Goal: Task Accomplishment & Management: Complete application form

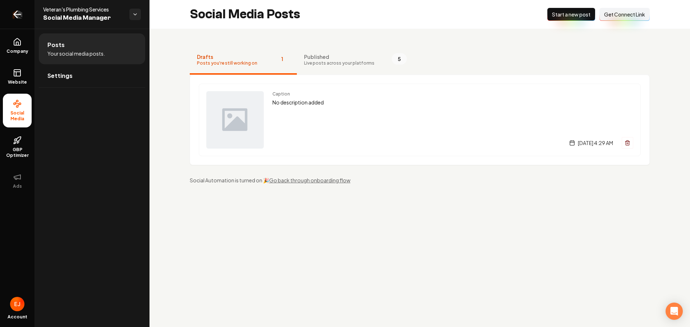
click at [19, 16] on icon "Return to dashboard" at bounding box center [16, 14] width 11 height 11
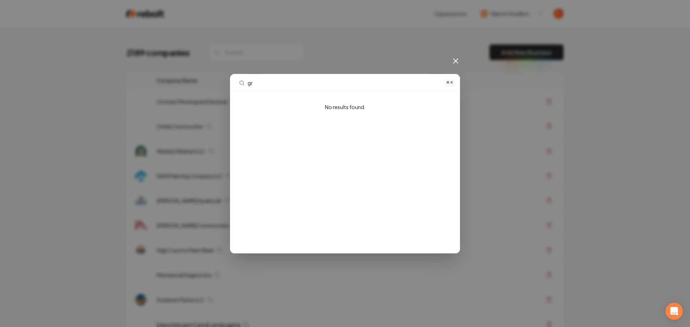
type input "g"
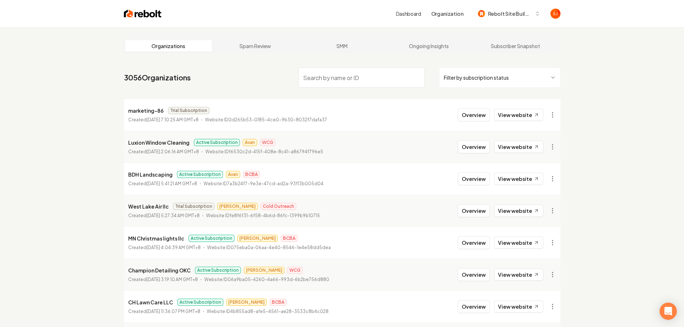
click at [327, 77] on input "search" at bounding box center [362, 78] width 126 height 20
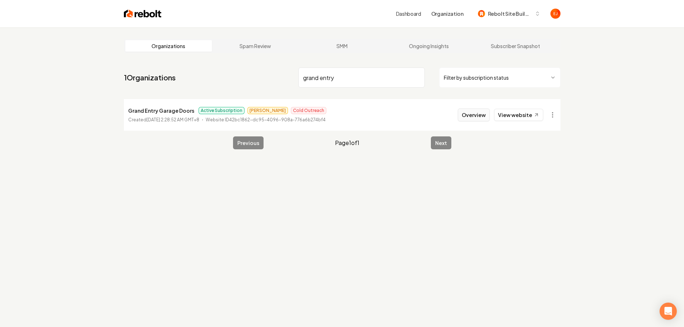
type input "grand entry"
click at [476, 120] on button "Overview" at bounding box center [474, 114] width 32 height 13
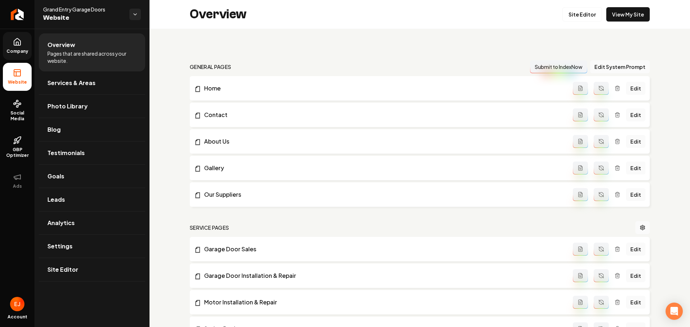
click at [28, 46] on link "Company" at bounding box center [17, 46] width 29 height 28
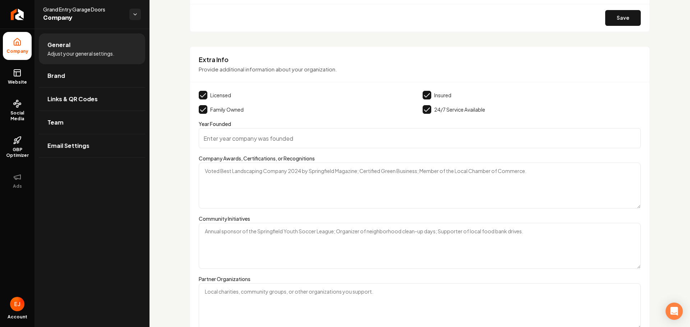
scroll to position [1078, 0]
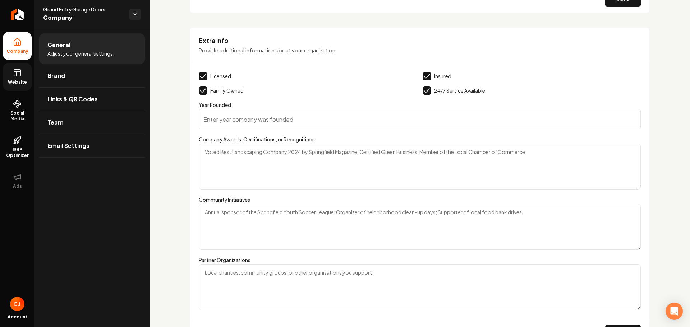
click at [20, 77] on link "Website" at bounding box center [17, 77] width 29 height 28
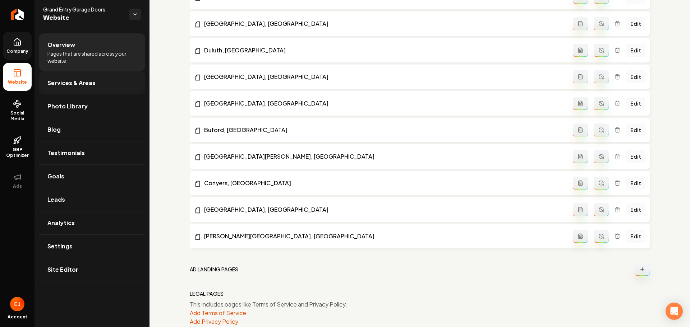
click at [57, 83] on span "Services & Areas" at bounding box center [71, 83] width 48 height 9
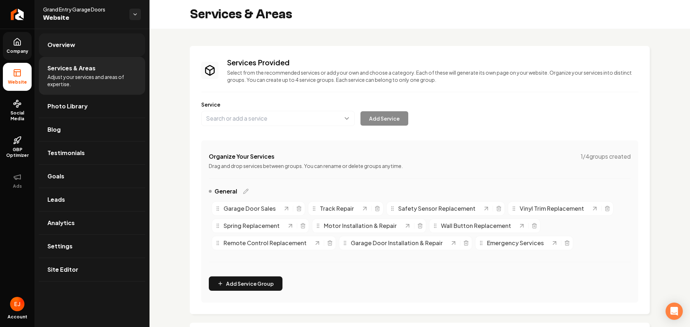
click at [73, 42] on span "Overview" at bounding box center [61, 45] width 28 height 9
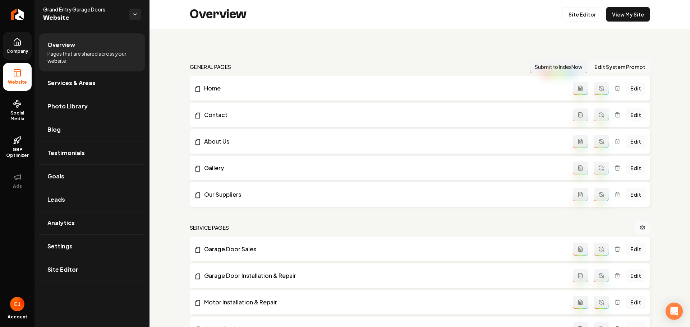
click at [614, 69] on button "Edit System Prompt" at bounding box center [620, 66] width 60 height 13
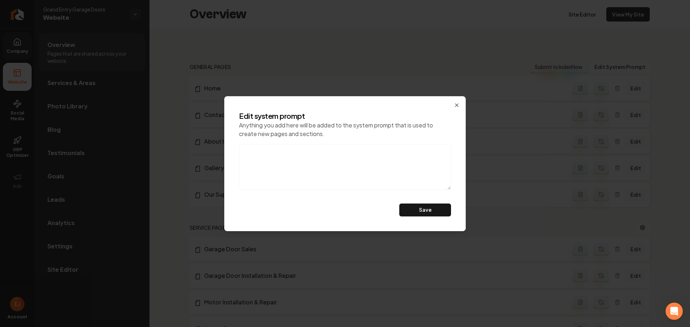
click at [460, 102] on div "Edit system prompt Anything you add here will be added to the system prompt tha…" at bounding box center [344, 163] width 241 height 135
click at [456, 104] on icon "button" at bounding box center [457, 105] width 6 height 6
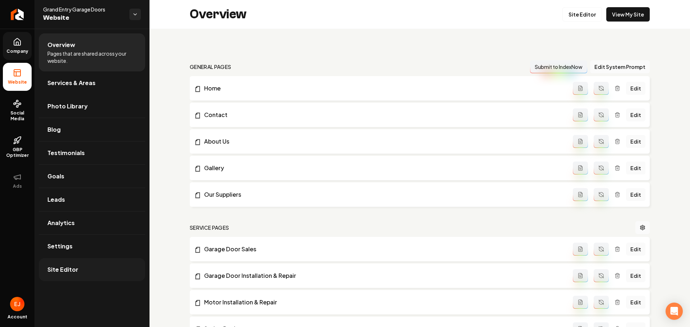
click at [77, 275] on link "Site Editor" at bounding box center [92, 269] width 106 height 23
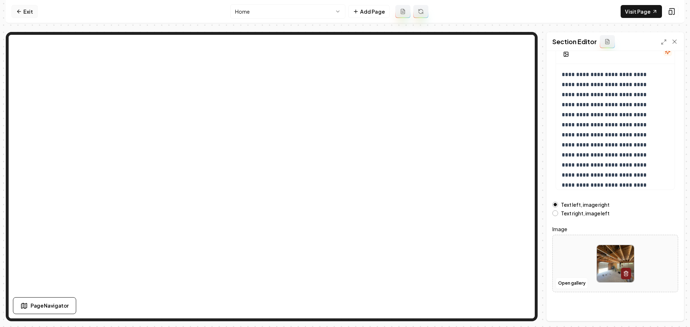
click at [32, 14] on link "Exit" at bounding box center [24, 11] width 26 height 13
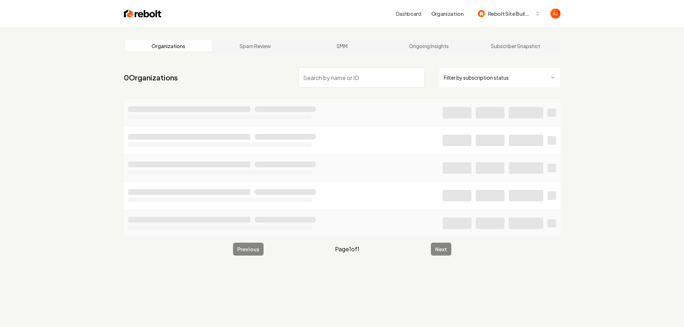
click at [348, 76] on input "search" at bounding box center [362, 78] width 126 height 20
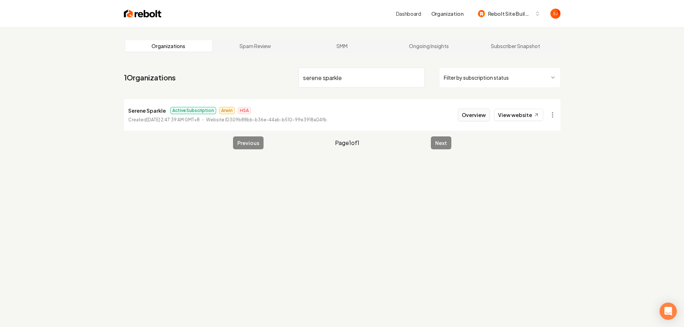
type input "serene sparkle"
click at [468, 121] on button "Overview" at bounding box center [474, 114] width 32 height 13
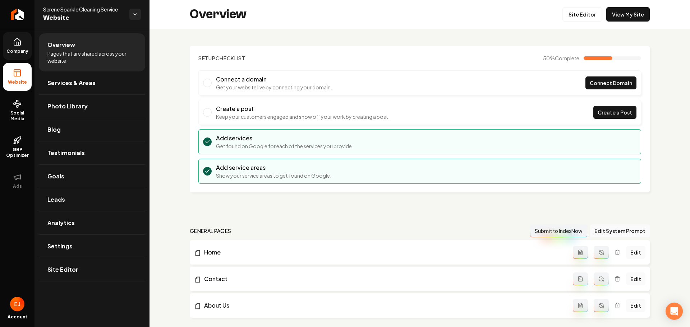
click at [14, 46] on link "Company" at bounding box center [17, 46] width 29 height 28
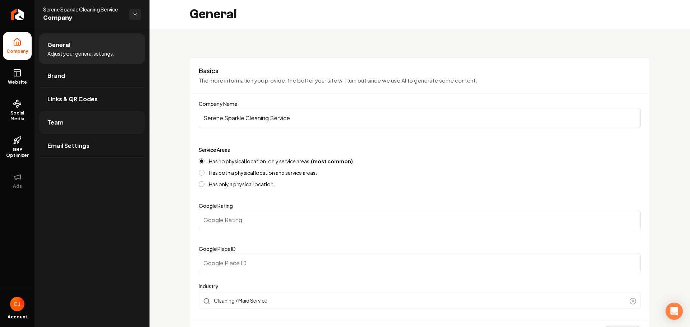
click at [56, 126] on span "Team" at bounding box center [55, 122] width 16 height 9
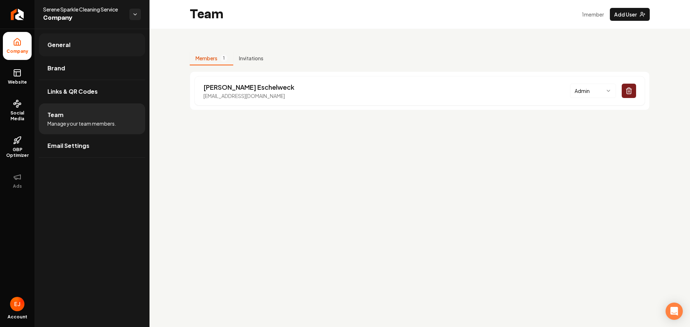
click at [84, 48] on link "General" at bounding box center [92, 44] width 106 height 23
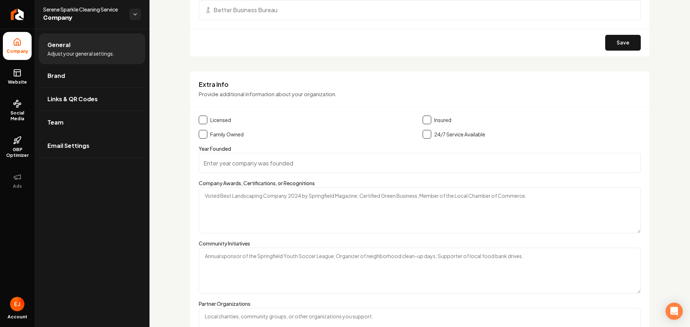
scroll to position [934, 0]
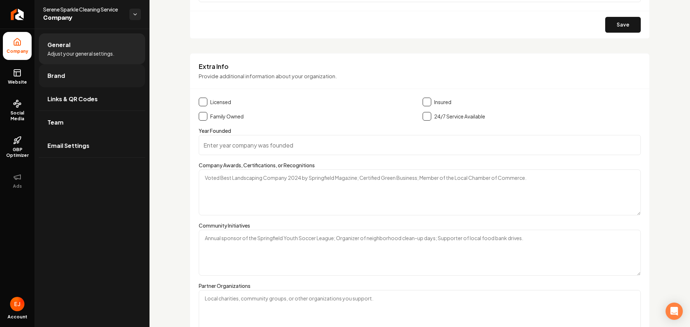
click at [88, 83] on link "Brand" at bounding box center [92, 75] width 106 height 23
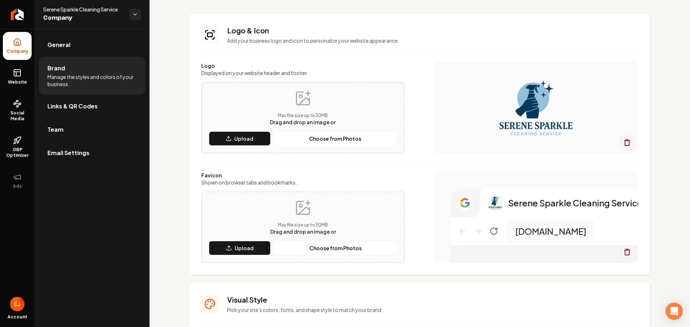
scroll to position [0, 0]
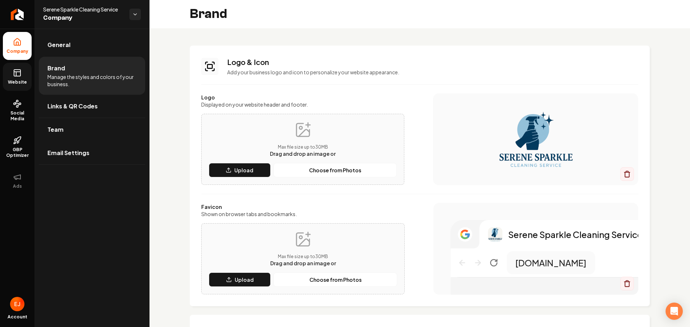
click at [17, 77] on icon at bounding box center [17, 73] width 9 height 9
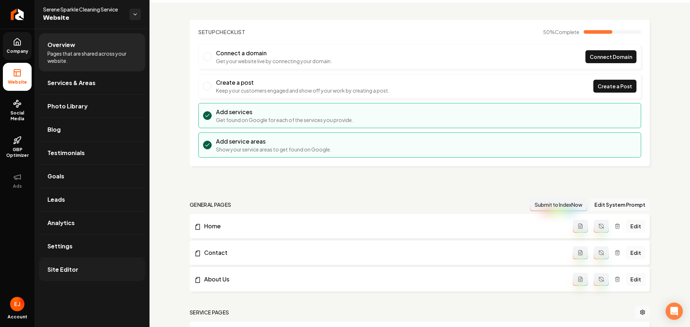
scroll to position [41, 0]
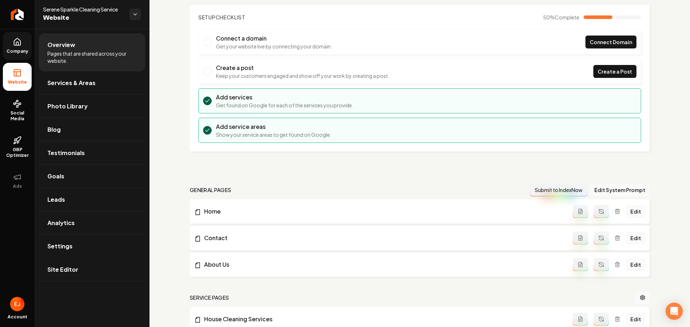
click at [90, 275] on link "Site Editor" at bounding box center [92, 269] width 106 height 23
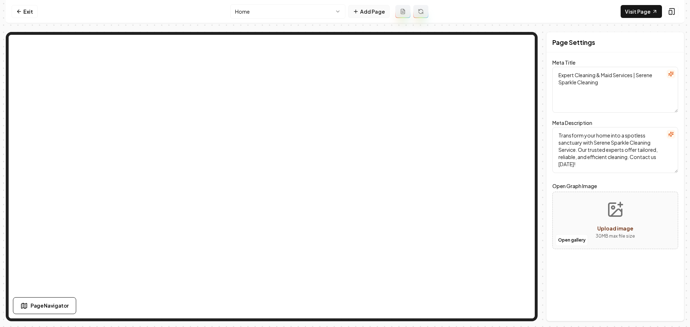
click at [354, 15] on button "Add Page" at bounding box center [368, 11] width 41 height 13
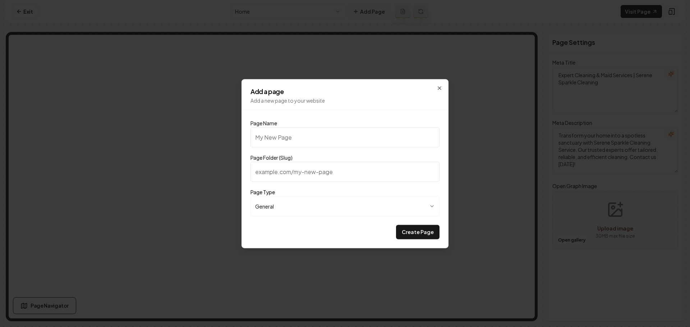
type input "C"
type input "c"
type input "Cl"
type input "cl"
type input "Cle"
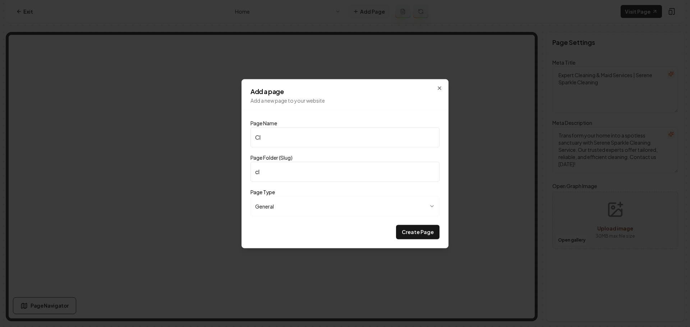
type input "cle"
type input "Clea"
type input "clea"
type input "Clean"
type input "clean"
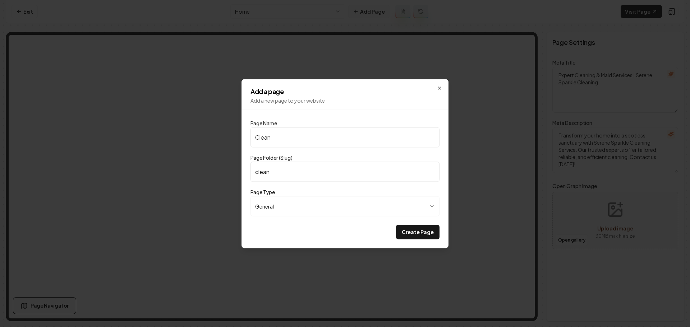
type input "Cleani"
type input "cleani"
type input "Cleanin"
type input "cleanin"
type input "Cleaning"
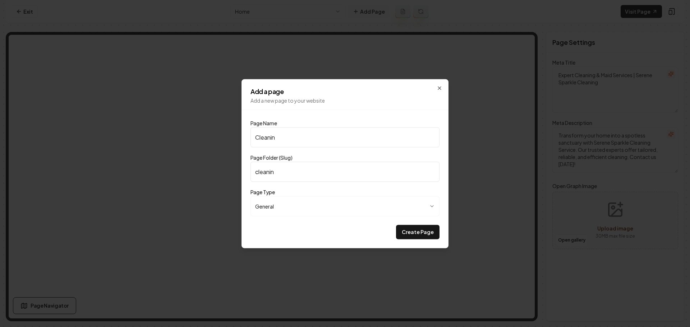
type input "cleaning"
type input "Cleaning C"
type input "cleaning-c"
type input "Cleaning Ch"
type input "cleaning-ch"
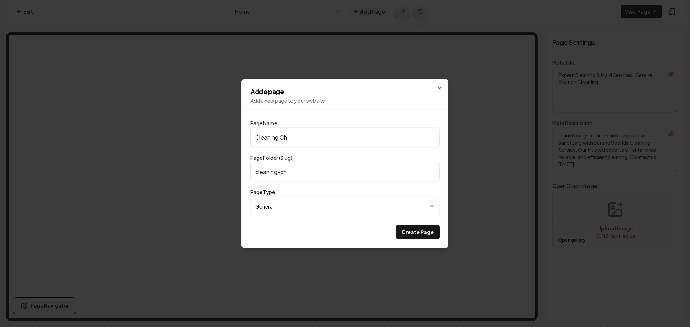
type input "Cleaning Chc"
type input "cleaning-chc"
type input "Cleaning Ch"
type input "cleaning-ch"
type input "Cleaning Che"
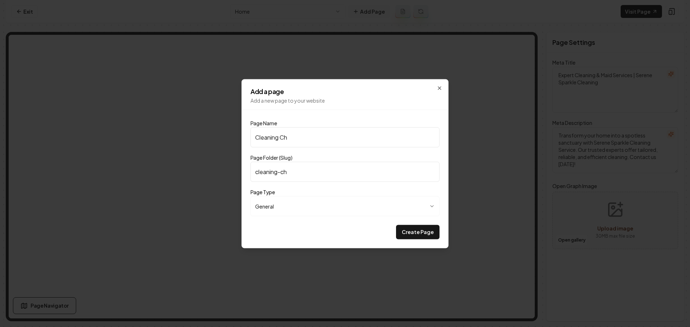
type input "cleaning-che"
type input "Cleaning Chec"
type input "cleaning-chec"
type input "Cleaning Check"
type input "cleaning-check"
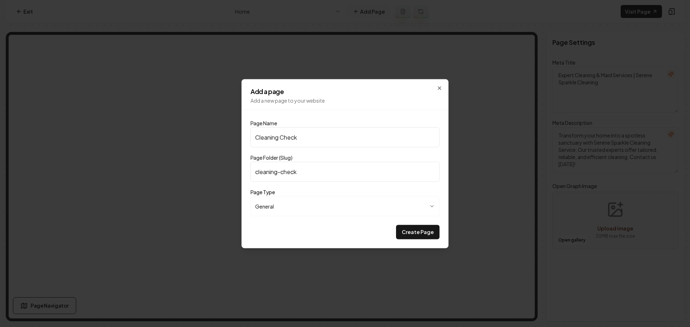
type input "Cleaning Checkl"
type input "cleaning-checkl"
type input "Cleaning Checkli"
type input "cleaning-checkli"
type input "Cleaning Checklis"
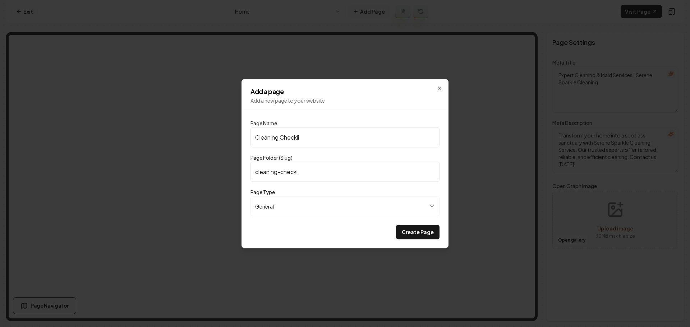
type input "cleaning-checklis"
type input "Cleaning Checklist"
type input "cleaning-checklist"
type input "Cleaning Checklist"
click at [421, 236] on button "Create Page" at bounding box center [417, 232] width 43 height 14
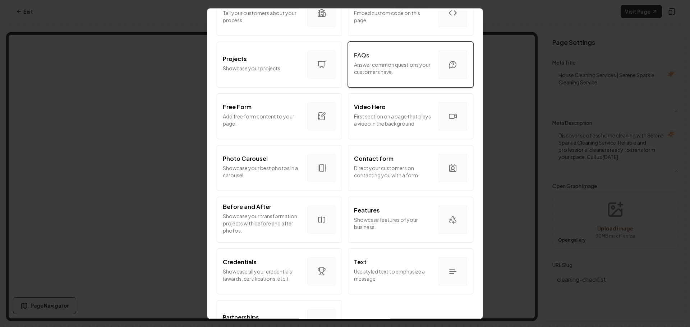
scroll to position [295, 0]
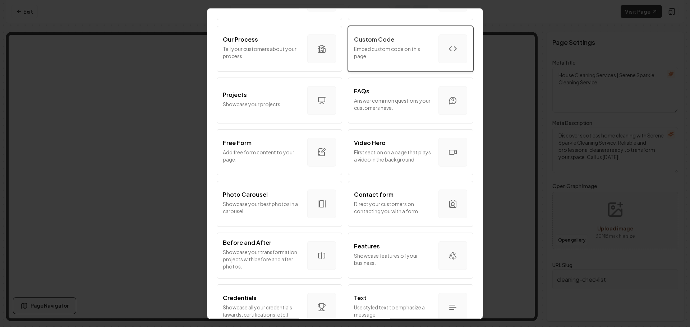
click at [382, 61] on div "Custom Code Embed custom code on this page." at bounding box center [393, 48] width 79 height 27
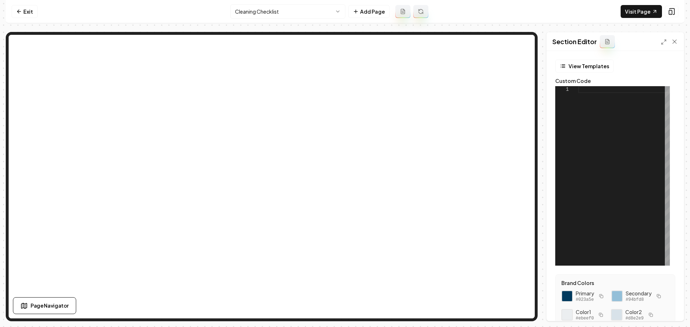
click at [607, 43] on icon at bounding box center [607, 42] width 6 height 6
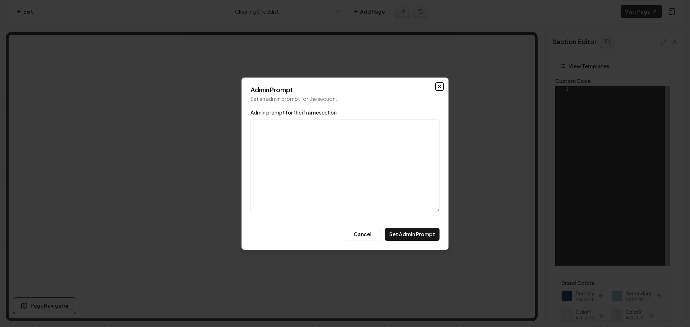
click at [440, 86] on icon "button" at bounding box center [439, 86] width 3 height 3
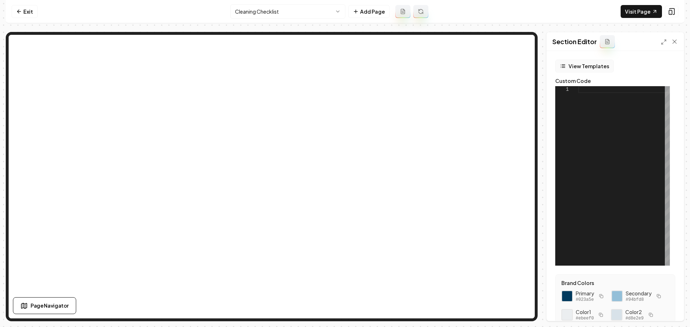
click at [581, 64] on button "View Templates" at bounding box center [584, 66] width 59 height 13
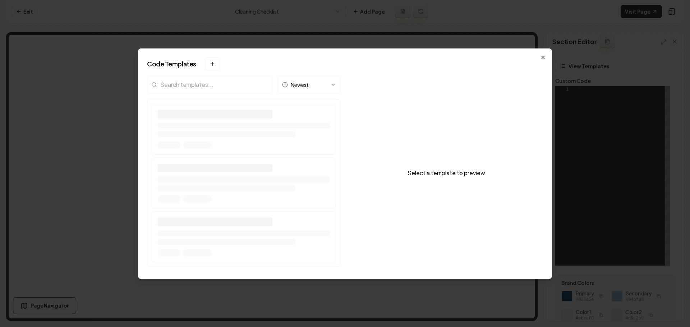
click at [210, 88] on input "search" at bounding box center [210, 84] width 126 height 17
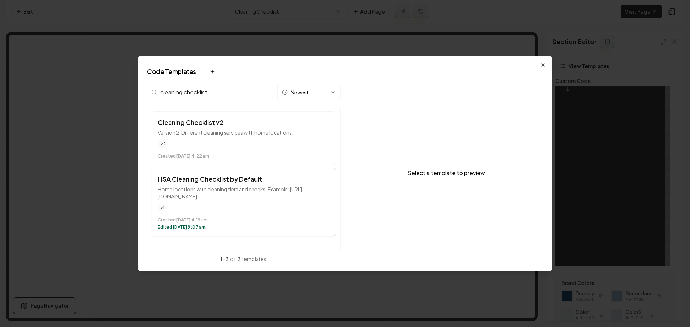
type input "cleaning checklist"
click at [263, 207] on div "v1" at bounding box center [244, 207] width 172 height 7
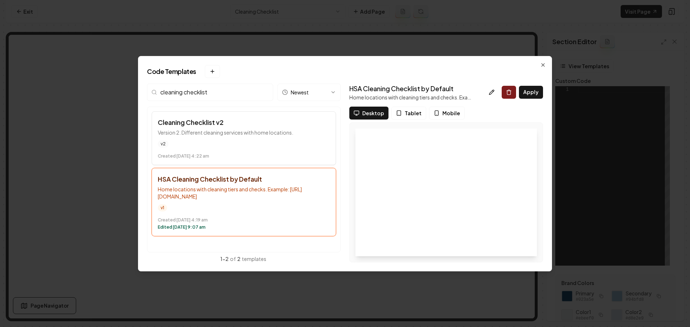
click at [264, 129] on p "Version 2. Different cleaning services with home locations." at bounding box center [244, 132] width 172 height 7
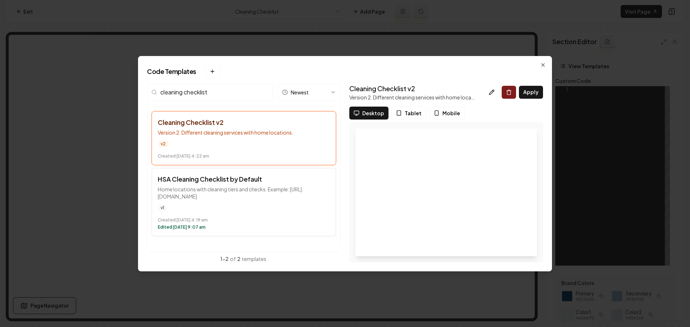
click at [279, 199] on p "Home locations with cleaning tiers and checks. Example: https://tidylandcleanin…" at bounding box center [244, 193] width 172 height 14
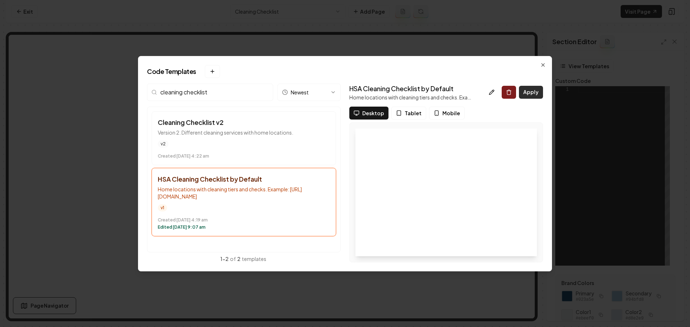
click at [533, 96] on button "Apply" at bounding box center [531, 92] width 24 height 13
type textarea "**********"
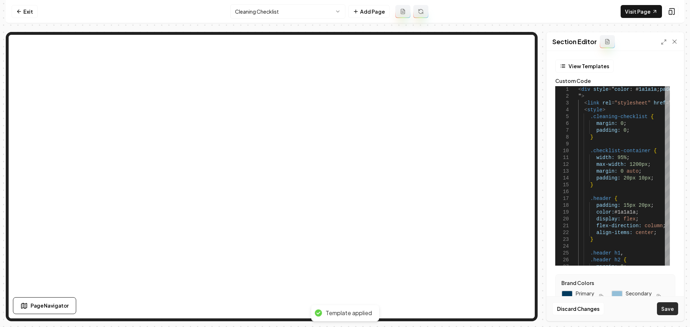
click at [664, 313] on button "Save" at bounding box center [667, 308] width 21 height 13
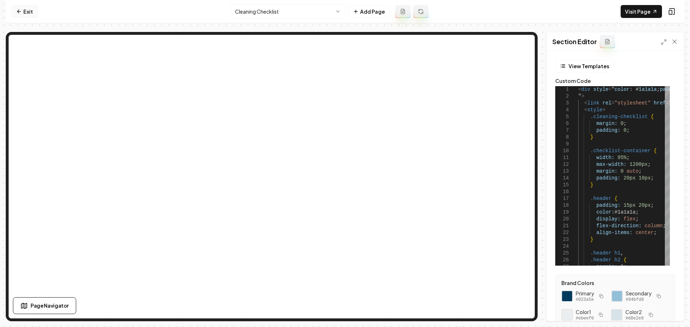
click at [15, 13] on link "Exit" at bounding box center [24, 11] width 26 height 13
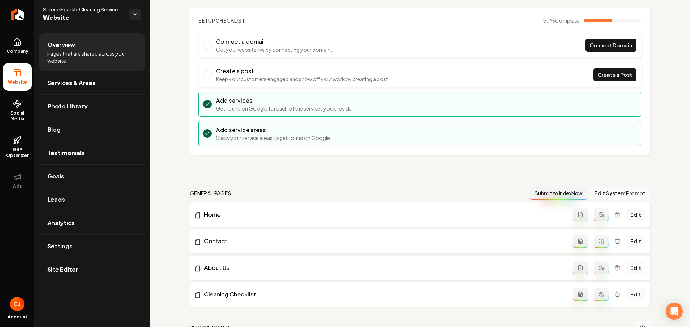
scroll to position [108, 0]
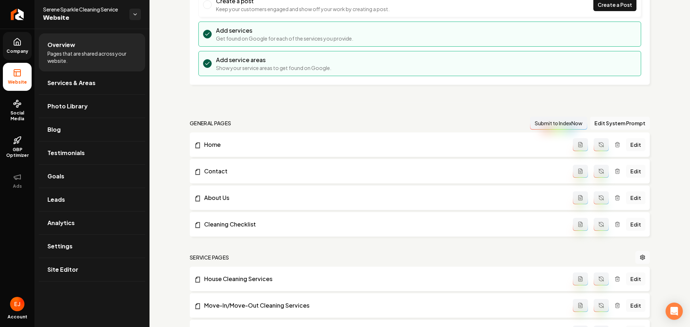
click at [12, 54] on span "Company" at bounding box center [18, 51] width 28 height 6
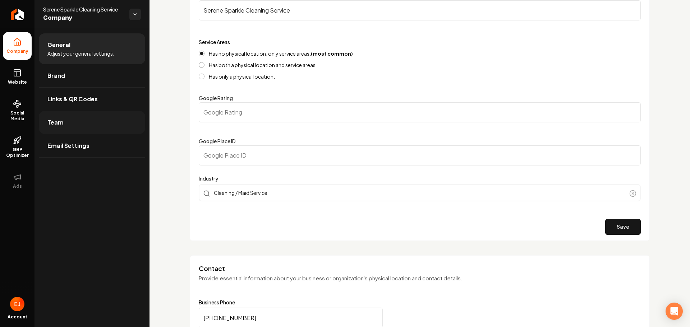
click at [102, 128] on link "Team" at bounding box center [92, 122] width 106 height 23
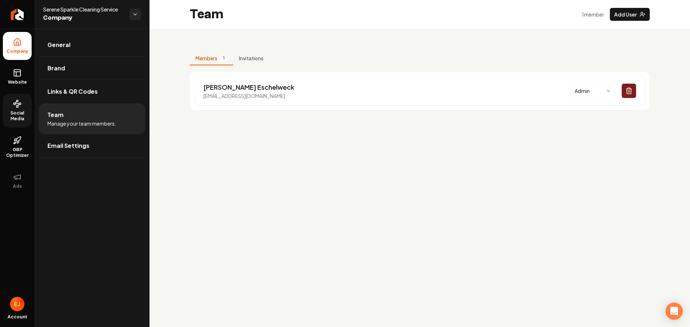
click at [18, 121] on span "Social Media" at bounding box center [17, 115] width 29 height 11
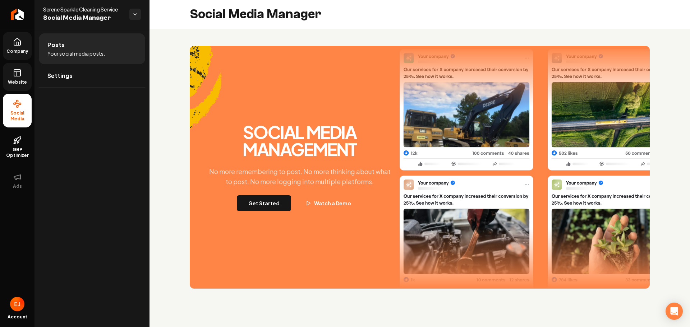
click at [18, 76] on rect at bounding box center [17, 73] width 6 height 6
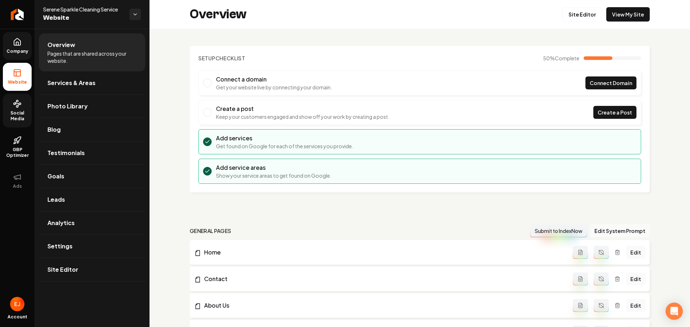
click at [5, 43] on link "Company" at bounding box center [17, 46] width 29 height 28
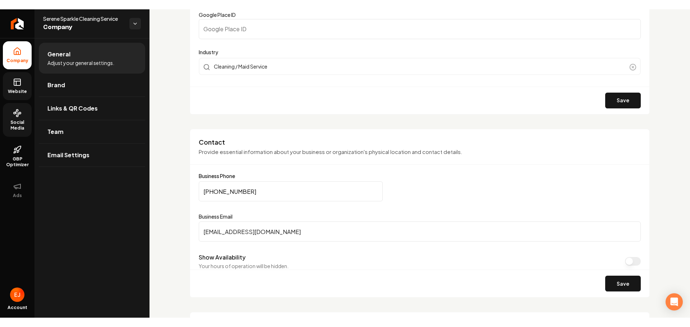
scroll to position [251, 0]
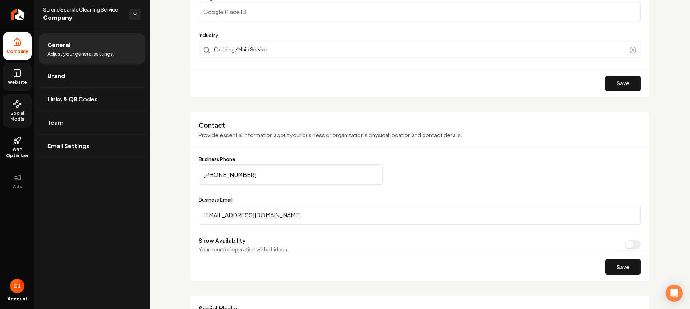
drag, startPoint x: 266, startPoint y: 175, endPoint x: 201, endPoint y: 180, distance: 65.5
click at [201, 180] on input "(725) 300-5897" at bounding box center [291, 174] width 184 height 20
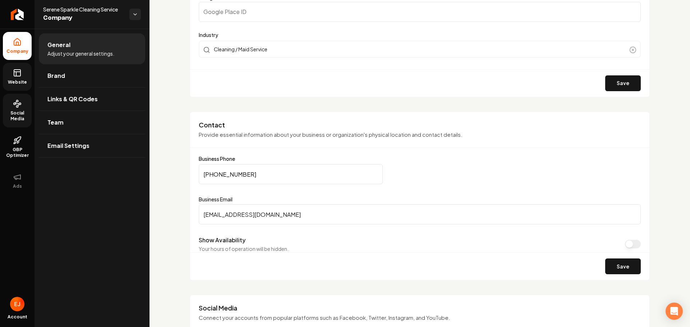
click at [18, 70] on rect at bounding box center [17, 73] width 6 height 6
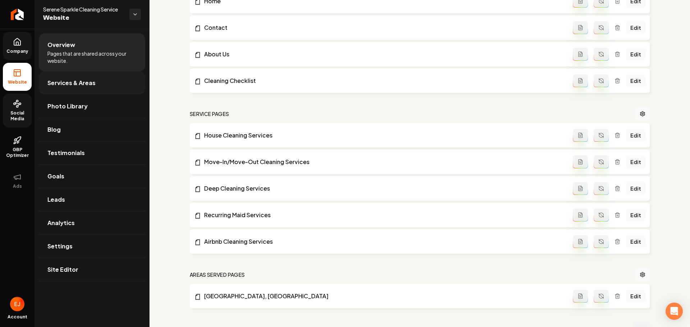
click at [87, 89] on link "Services & Areas" at bounding box center [92, 82] width 106 height 23
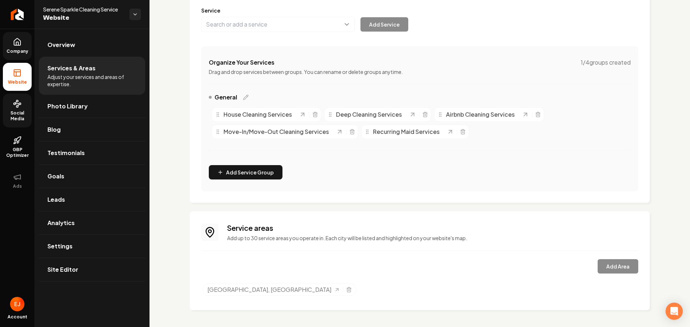
scroll to position [94, 0]
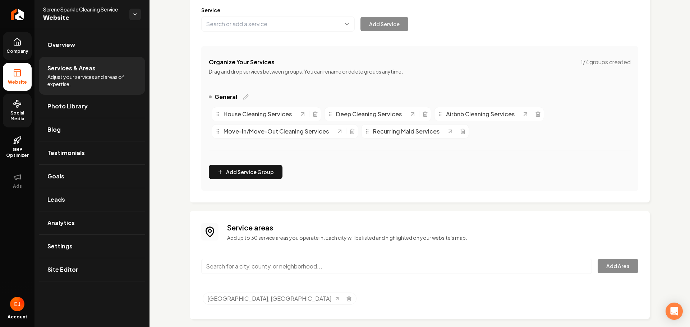
click at [260, 270] on input "Main content area" at bounding box center [396, 266] width 391 height 15
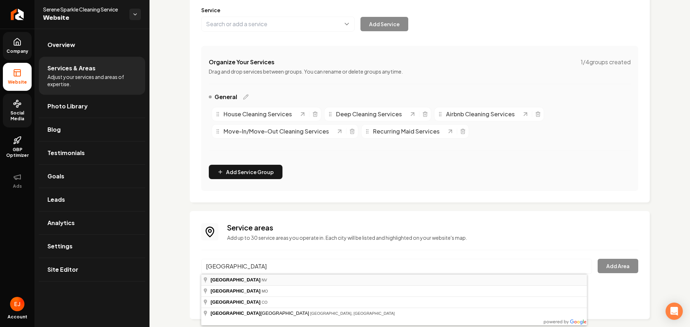
type input "Boulder City, NV"
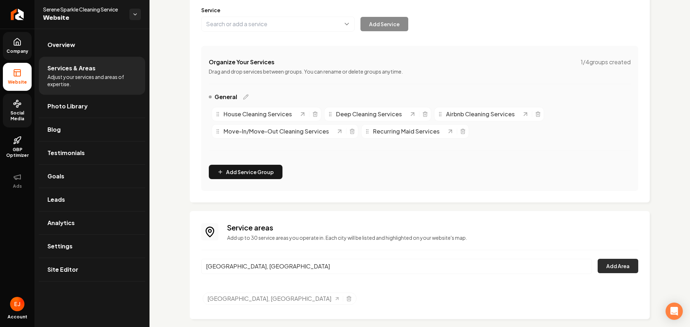
click at [603, 263] on button "Add Area" at bounding box center [617, 266] width 41 height 14
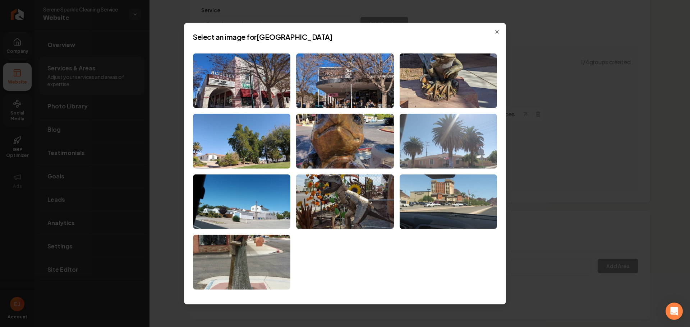
click at [461, 131] on img at bounding box center [447, 141] width 97 height 55
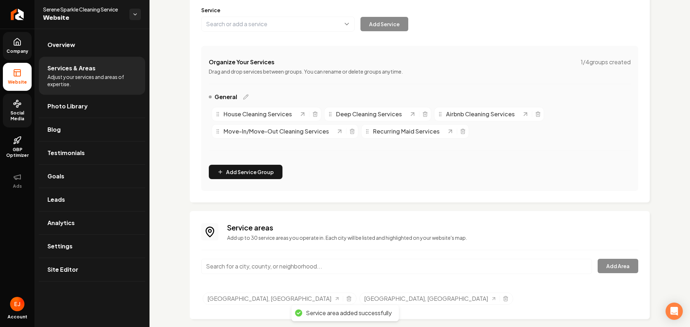
click at [271, 269] on input "Main content area" at bounding box center [396, 266] width 391 height 15
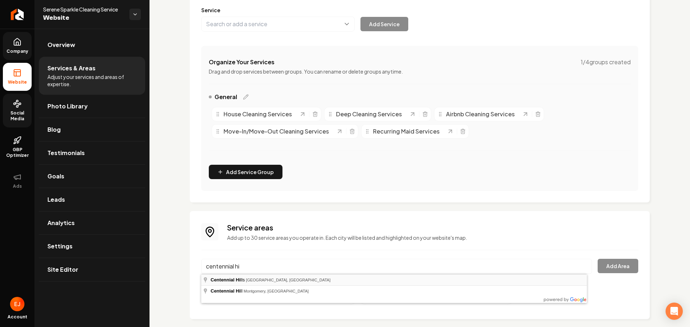
type input "Centennial Hills, Las Vegas, NV"
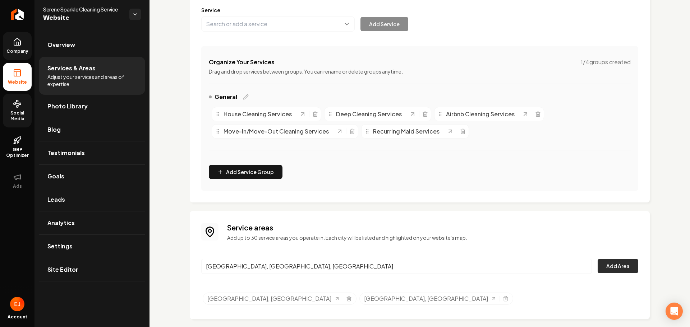
click at [622, 269] on button "Add Area" at bounding box center [617, 266] width 41 height 14
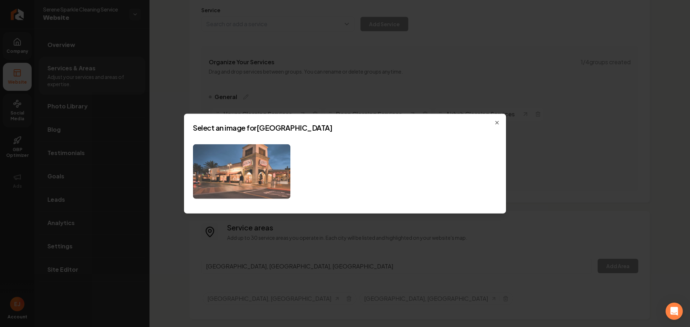
click at [249, 189] on img at bounding box center [241, 171] width 97 height 55
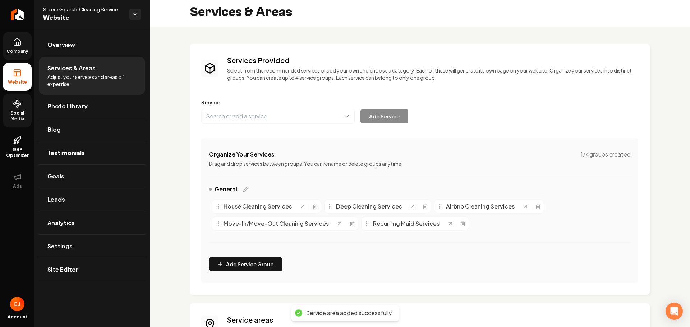
scroll to position [0, 0]
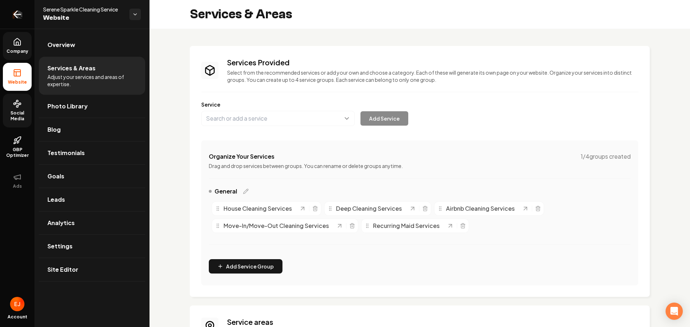
click at [20, 13] on icon "Return to dashboard" at bounding box center [16, 14] width 11 height 11
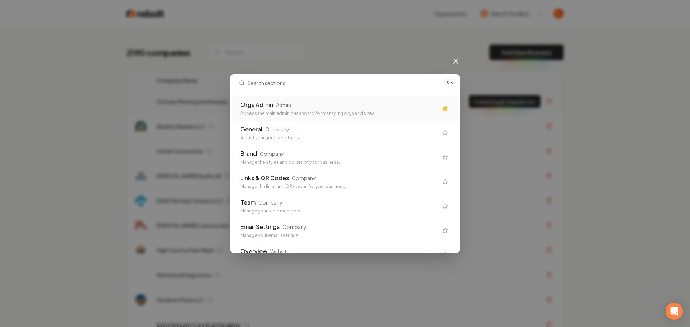
type input "e"
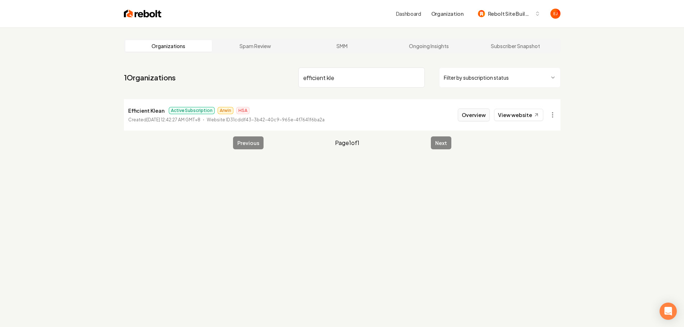
type input "efficient kle"
click at [469, 115] on button "Overview" at bounding box center [474, 114] width 32 height 13
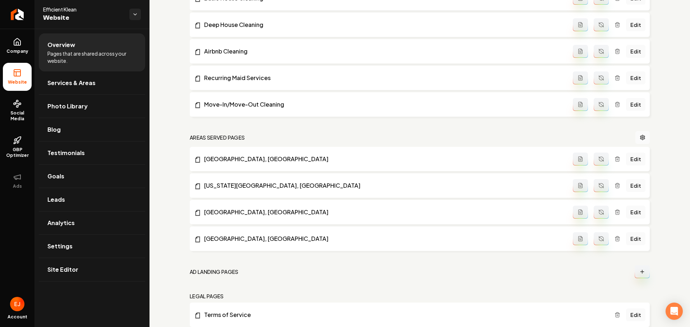
scroll to position [291, 0]
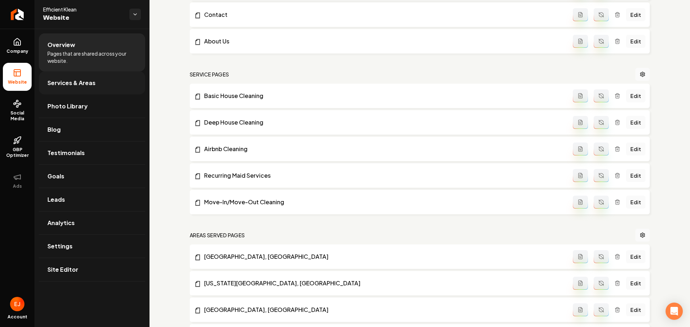
click at [75, 83] on span "Services & Areas" at bounding box center [71, 83] width 48 height 9
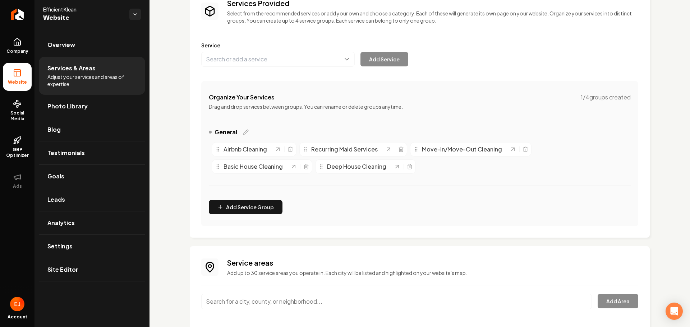
scroll to position [104, 0]
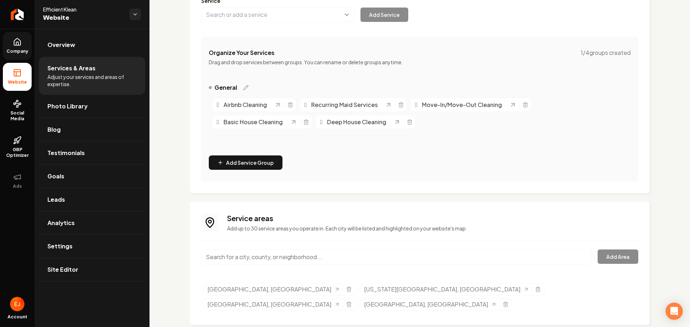
click at [15, 50] on span "Company" at bounding box center [18, 51] width 28 height 6
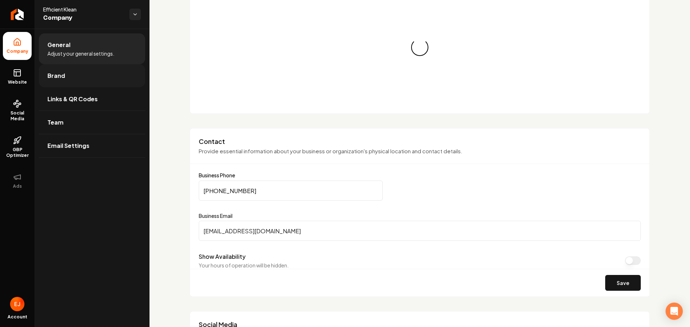
click at [63, 82] on link "Brand" at bounding box center [92, 75] width 106 height 23
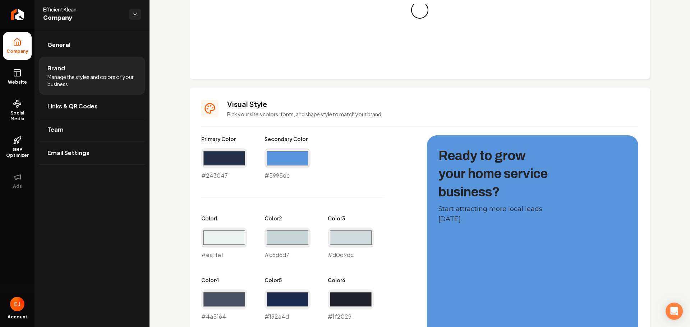
scroll to position [334, 0]
